Goal: Task Accomplishment & Management: Manage account settings

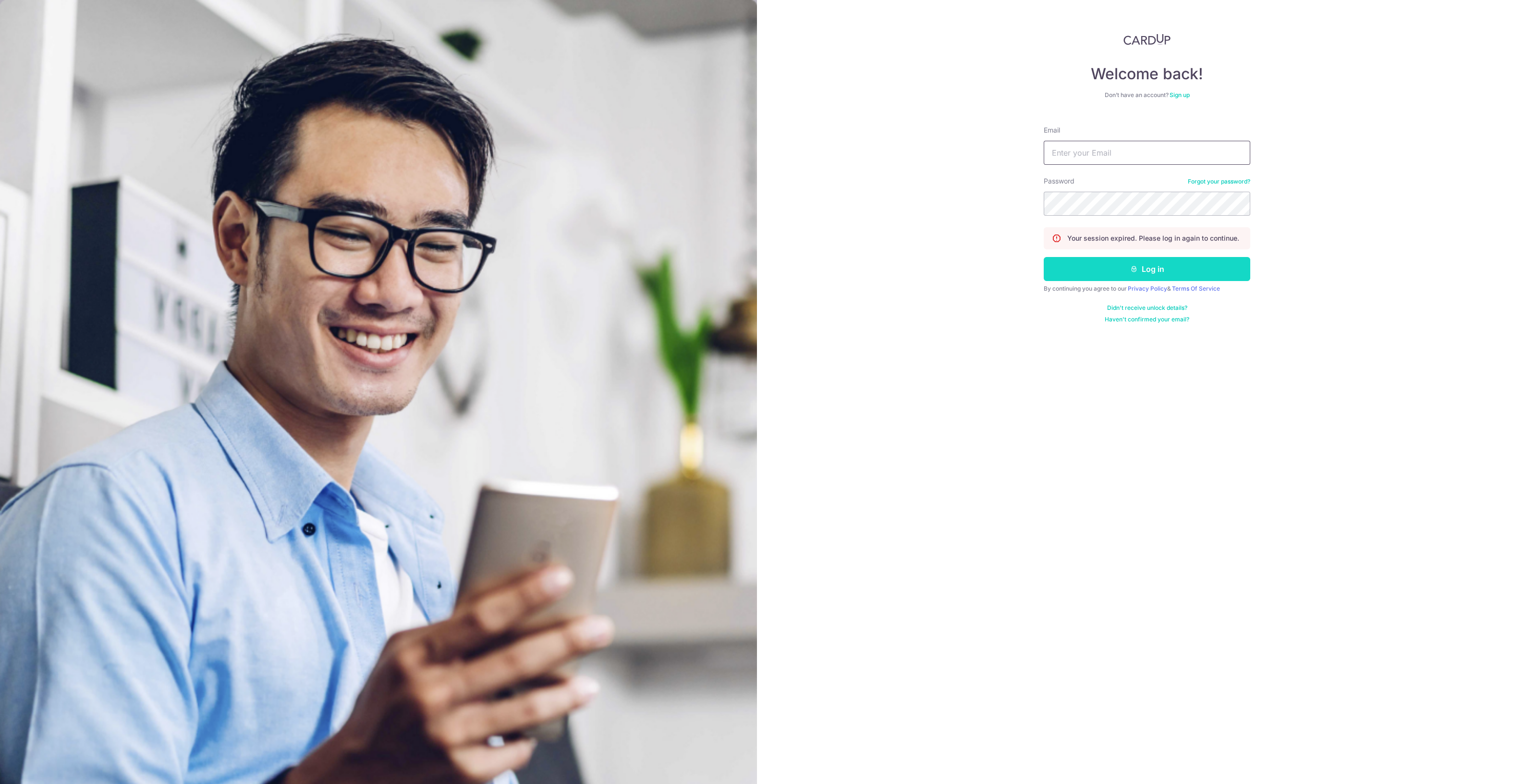
type input "[EMAIL_ADDRESS][DOMAIN_NAME]"
click at [1163, 268] on button "Log in" at bounding box center [1147, 269] width 206 height 24
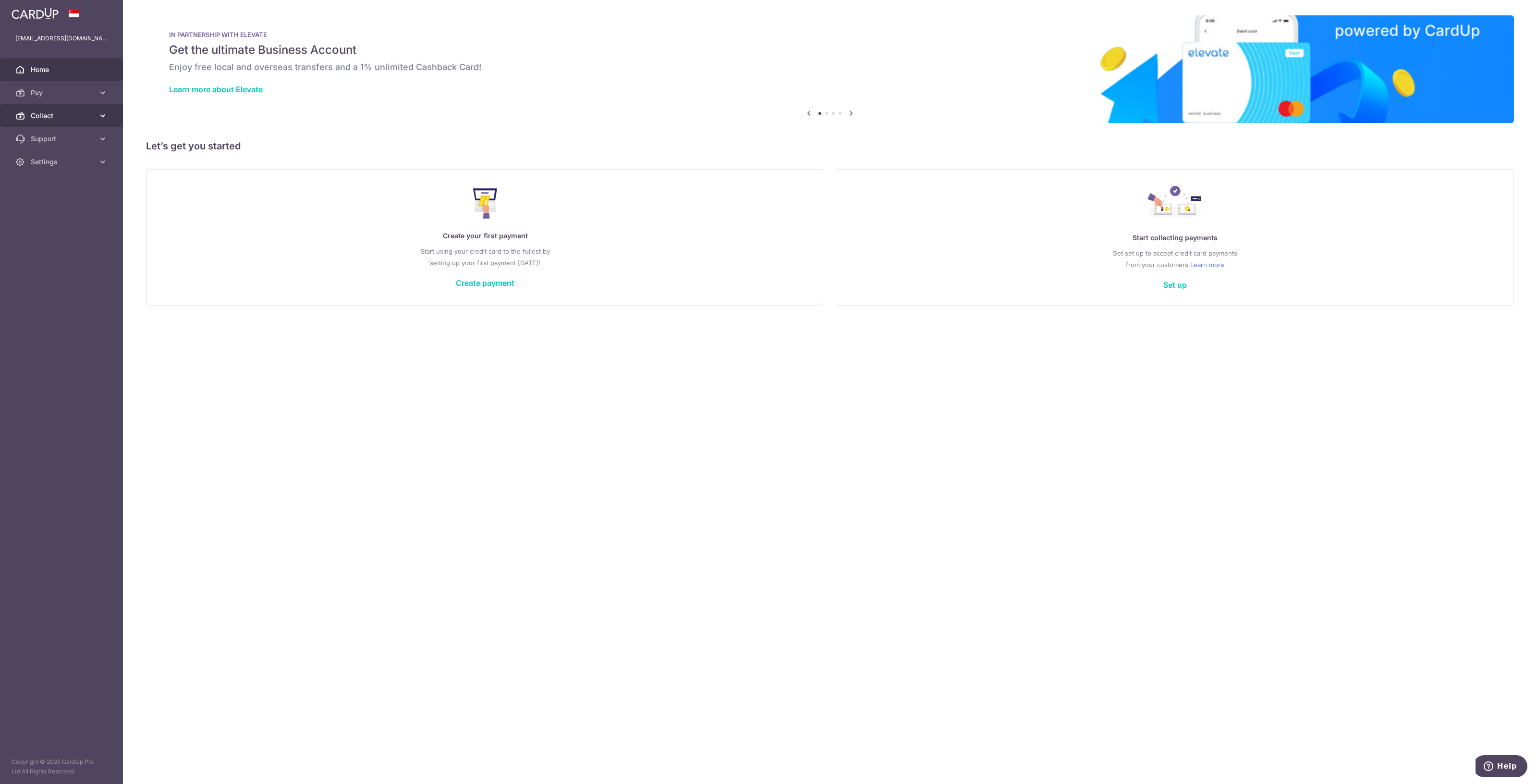
click at [45, 116] on span "Collect" at bounding box center [63, 116] width 63 height 10
click at [54, 138] on span "Dashboard" at bounding box center [63, 139] width 63 height 10
